Goal: Task Accomplishment & Management: Manage account settings

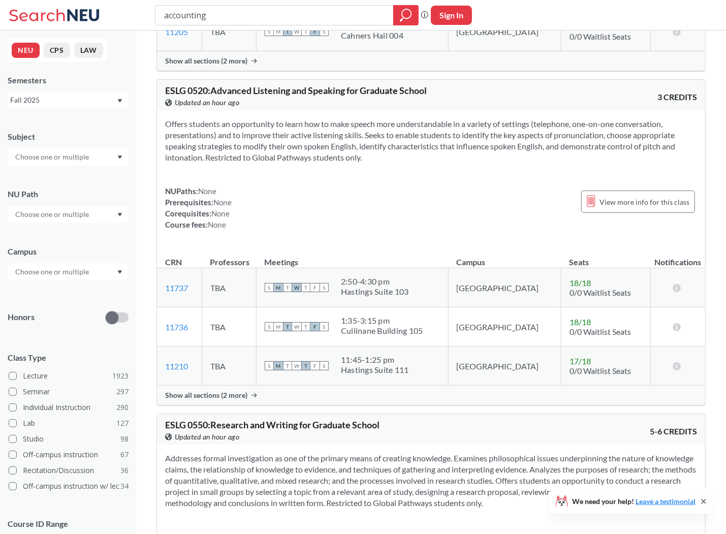
scroll to position [5752, 0]
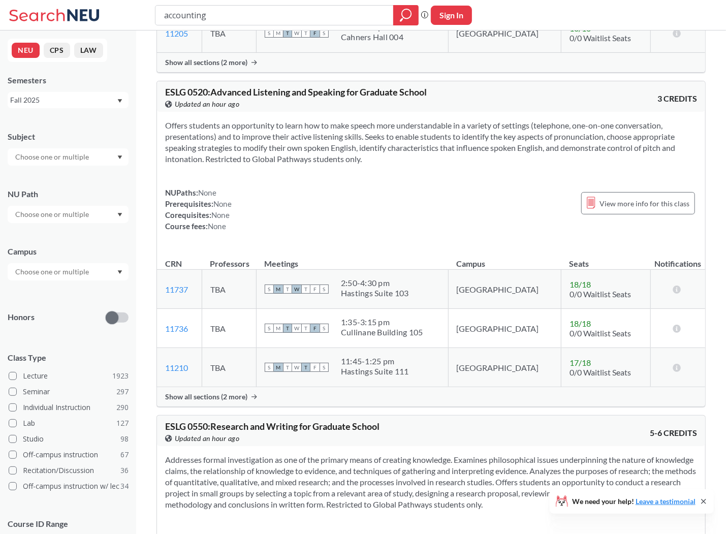
click at [475, 12] on div "accounting Phrase search guarantees the exact search appears in the results. Ex…" at bounding box center [363, 15] width 726 height 30
click at [437, 16] on button "Sign In" at bounding box center [451, 15] width 41 height 19
select select "US"
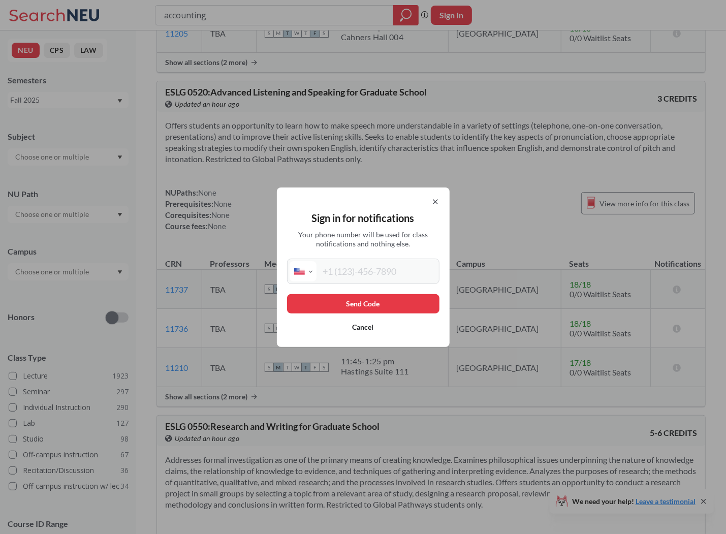
click at [360, 269] on input "tel" at bounding box center [376, 271] width 120 height 20
type input "[PHONE_NUMBER]"
click at [391, 305] on button "Send Code" at bounding box center [363, 303] width 152 height 19
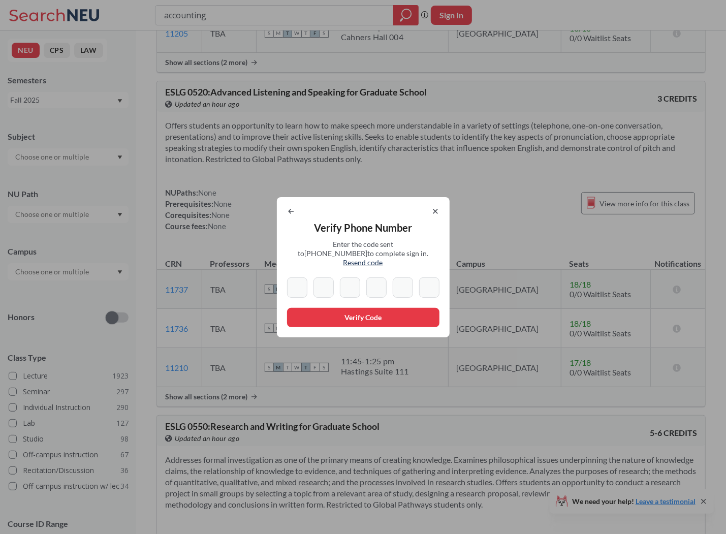
type input "8"
type input "2"
type input "8"
type input "3"
type input "2"
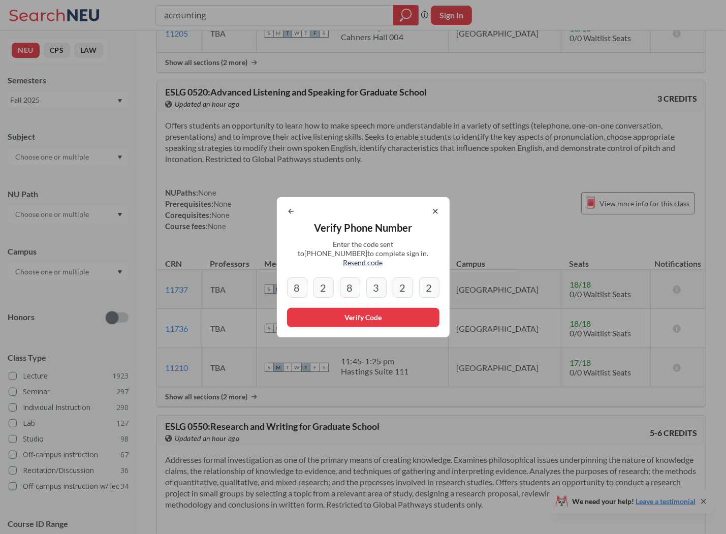
type input "2"
click at [368, 317] on button "Verify Code" at bounding box center [363, 317] width 152 height 19
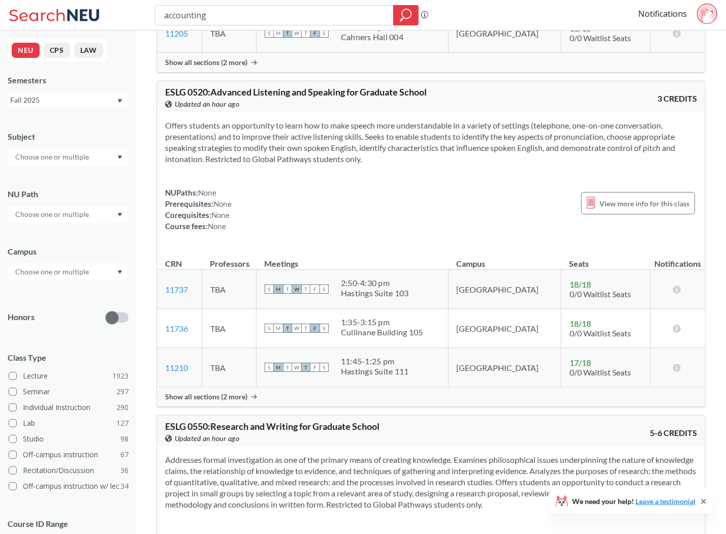
click at [650, 5] on div "Notifications" at bounding box center [682, 15] width 88 height 23
click at [650, 14] on link "Notifications" at bounding box center [662, 13] width 49 height 11
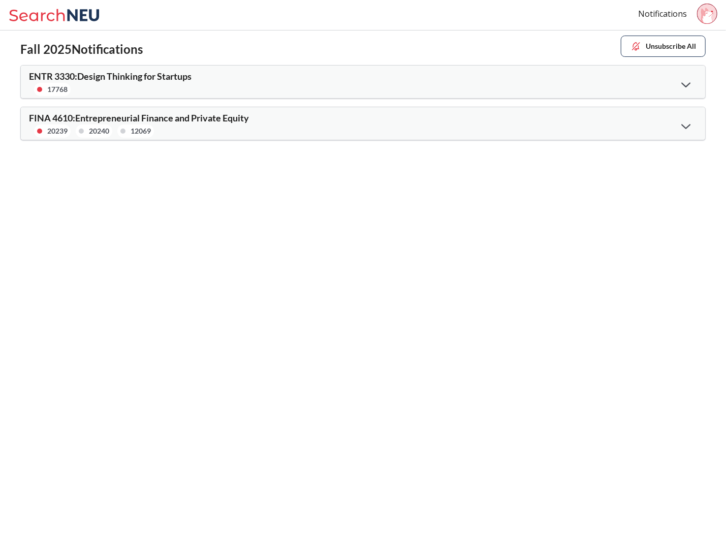
click at [295, 124] on div "20239 20240 12069" at bounding box center [196, 130] width 334 height 13
click at [682, 124] on icon at bounding box center [685, 126] width 9 height 5
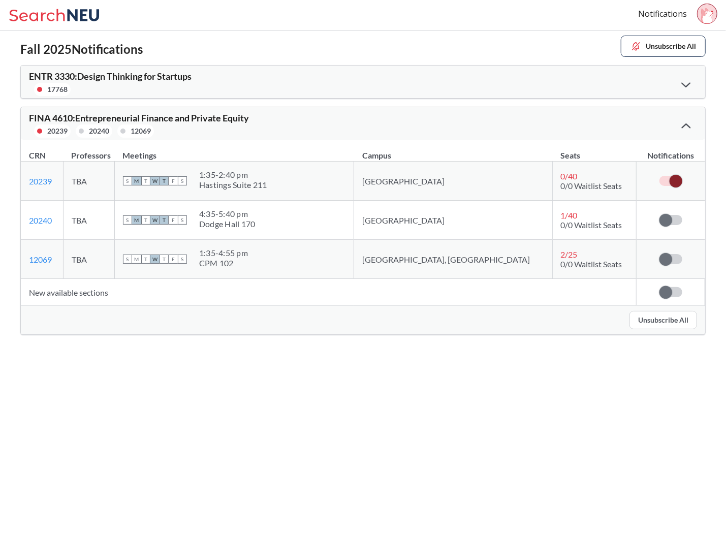
click at [683, 126] on icon at bounding box center [686, 125] width 9 height 5
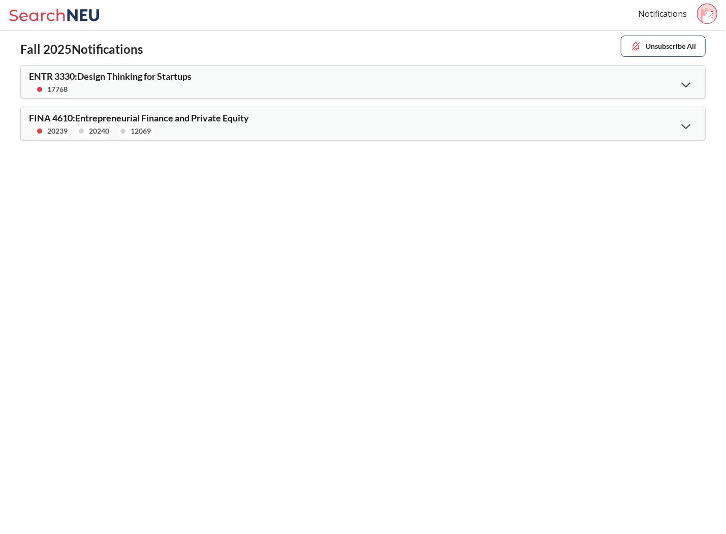
click at [680, 85] on div at bounding box center [686, 84] width 22 height 21
